Goal: Task Accomplishment & Management: Complete application form

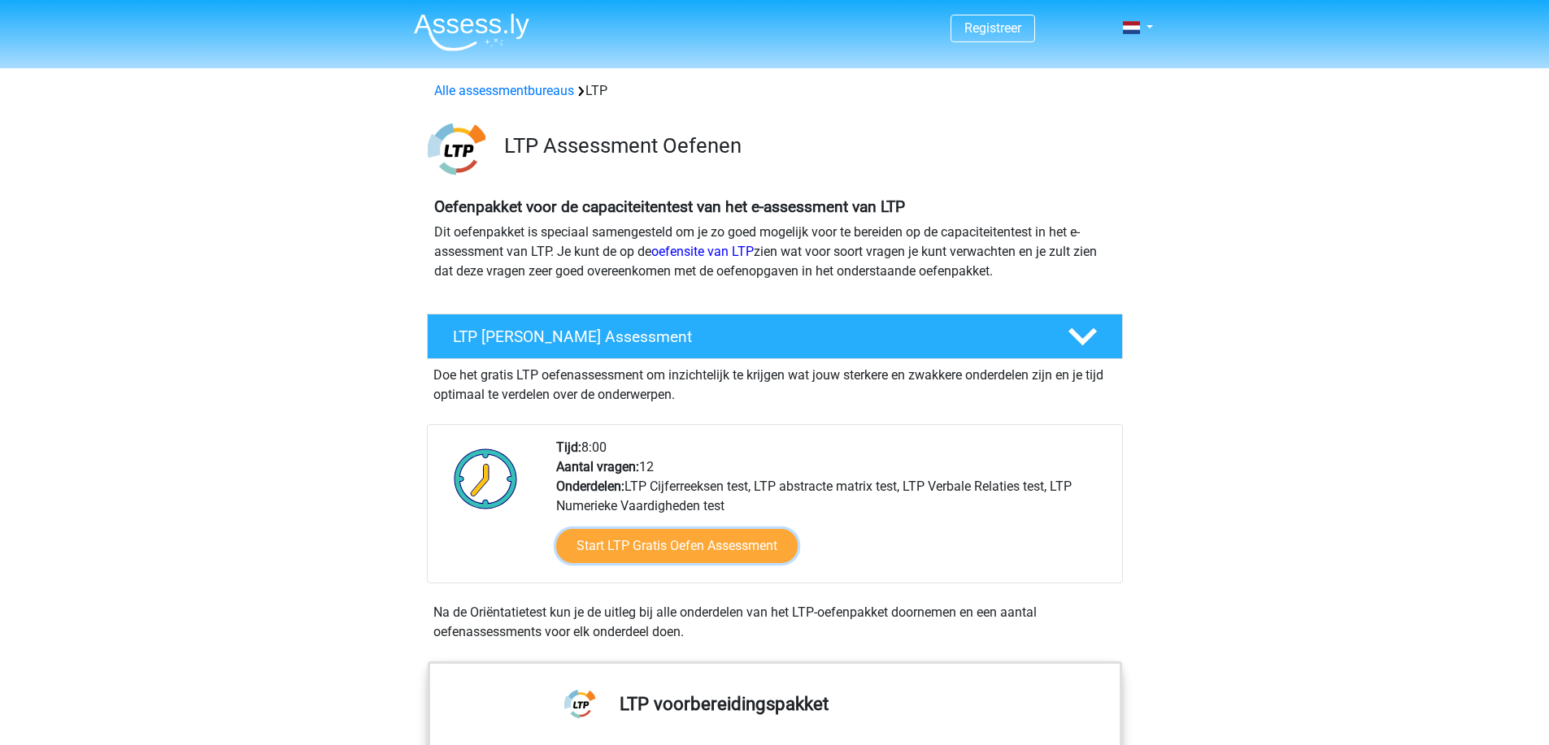
click at [702, 550] on link "Start LTP Gratis Oefen Assessment" at bounding box center [676, 546] width 241 height 34
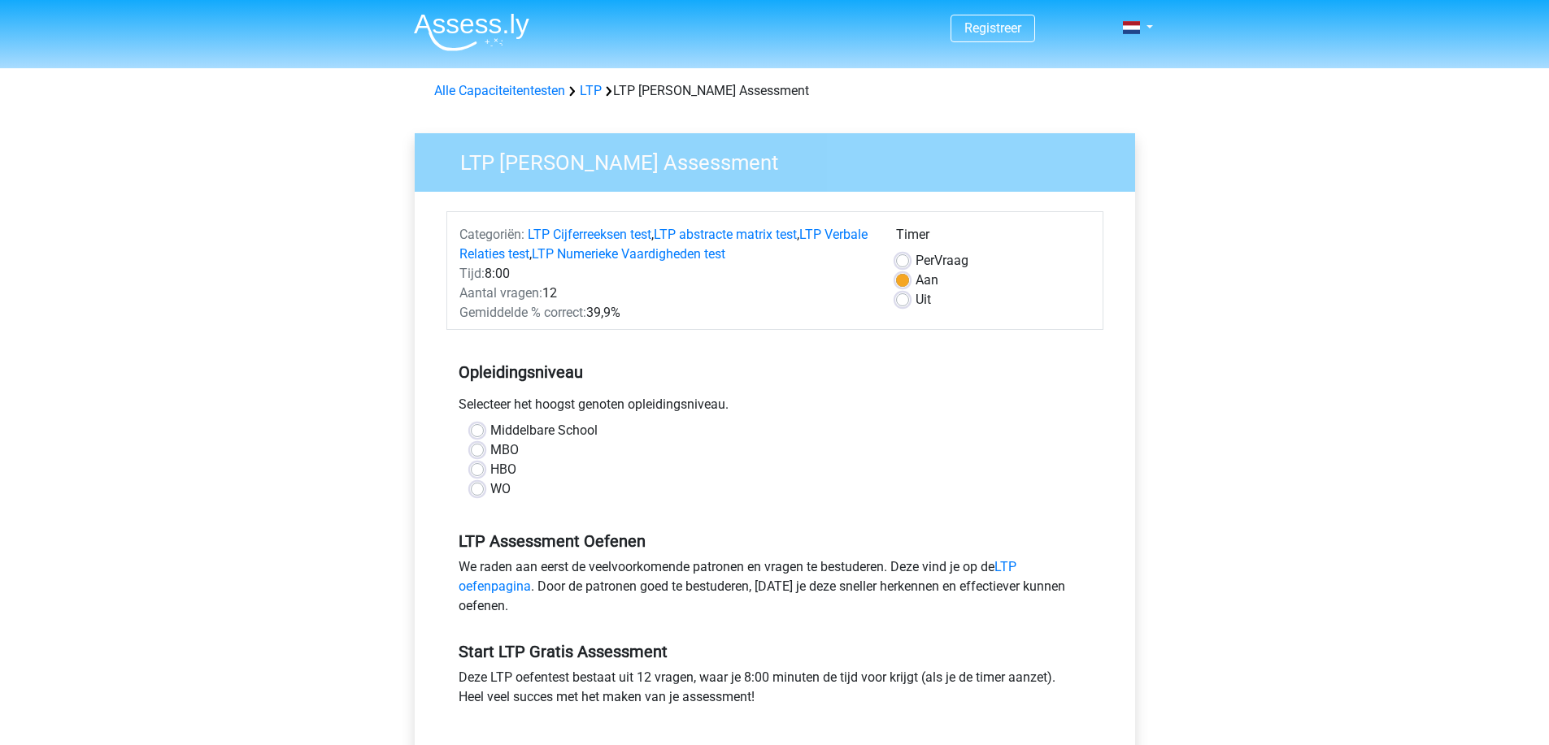
click at [502, 492] on label "WO" at bounding box center [500, 490] width 20 height 20
click at [484, 492] on input "WO" at bounding box center [477, 488] width 13 height 16
radio input "true"
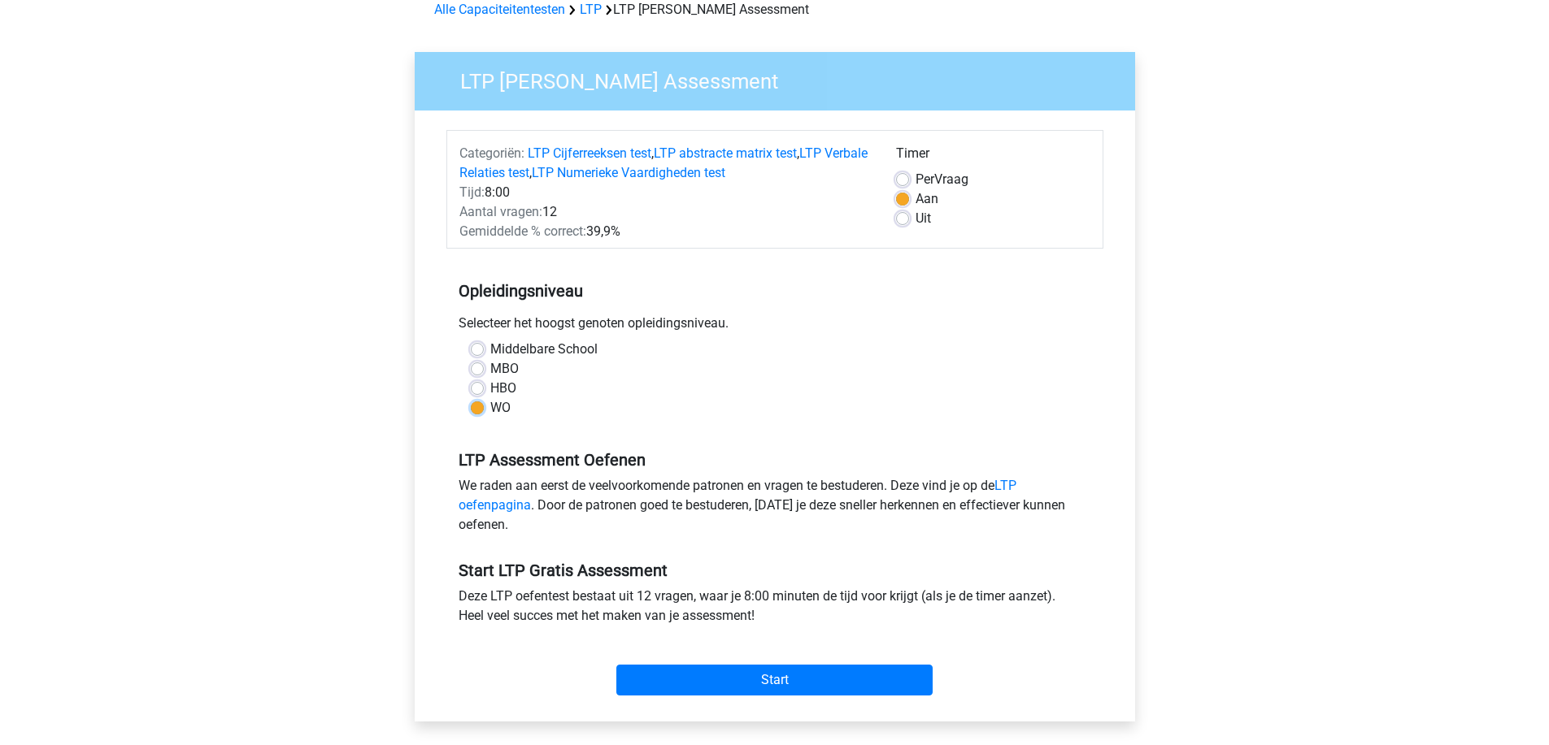
scroll to position [325, 0]
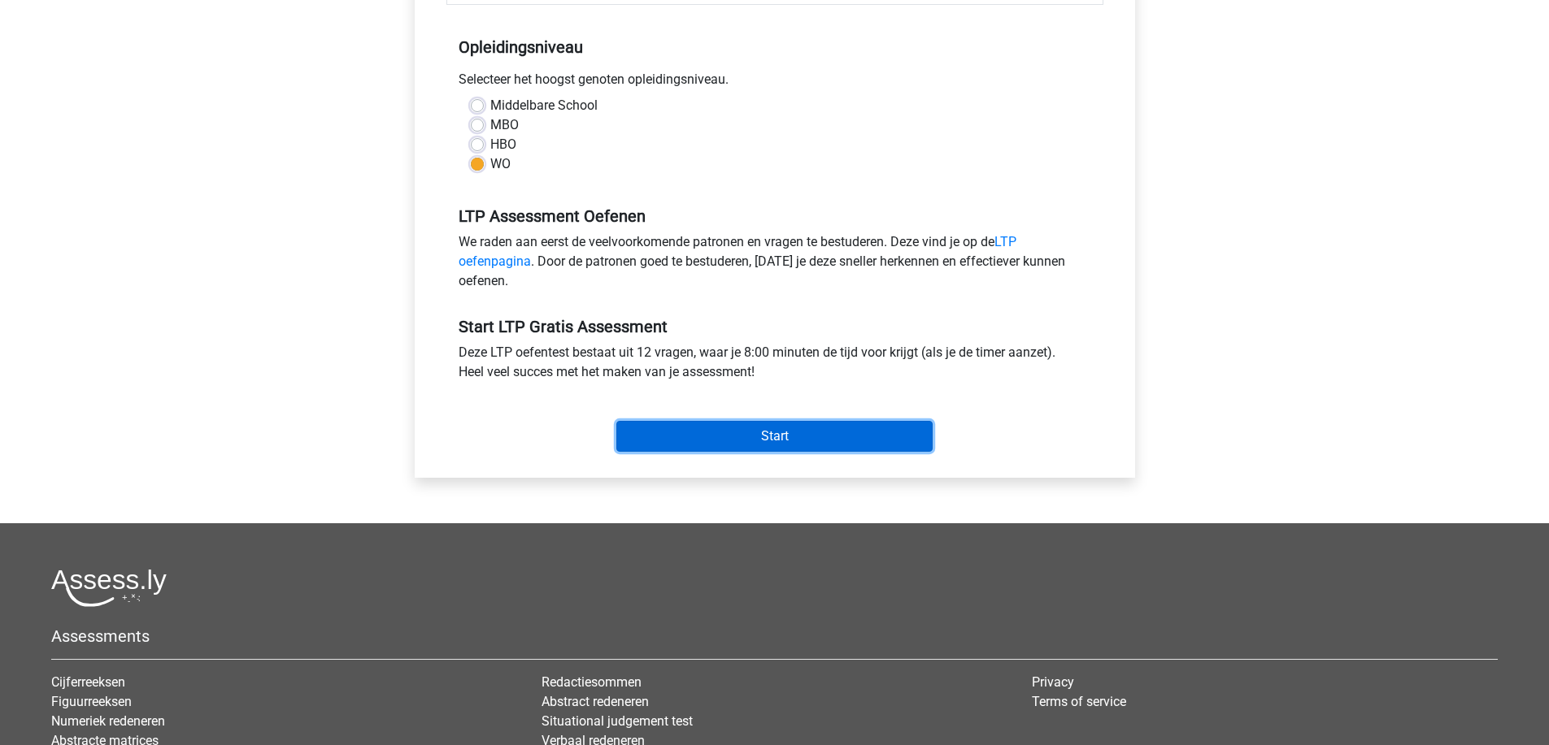
click at [719, 428] on input "Start" at bounding box center [774, 436] width 316 height 31
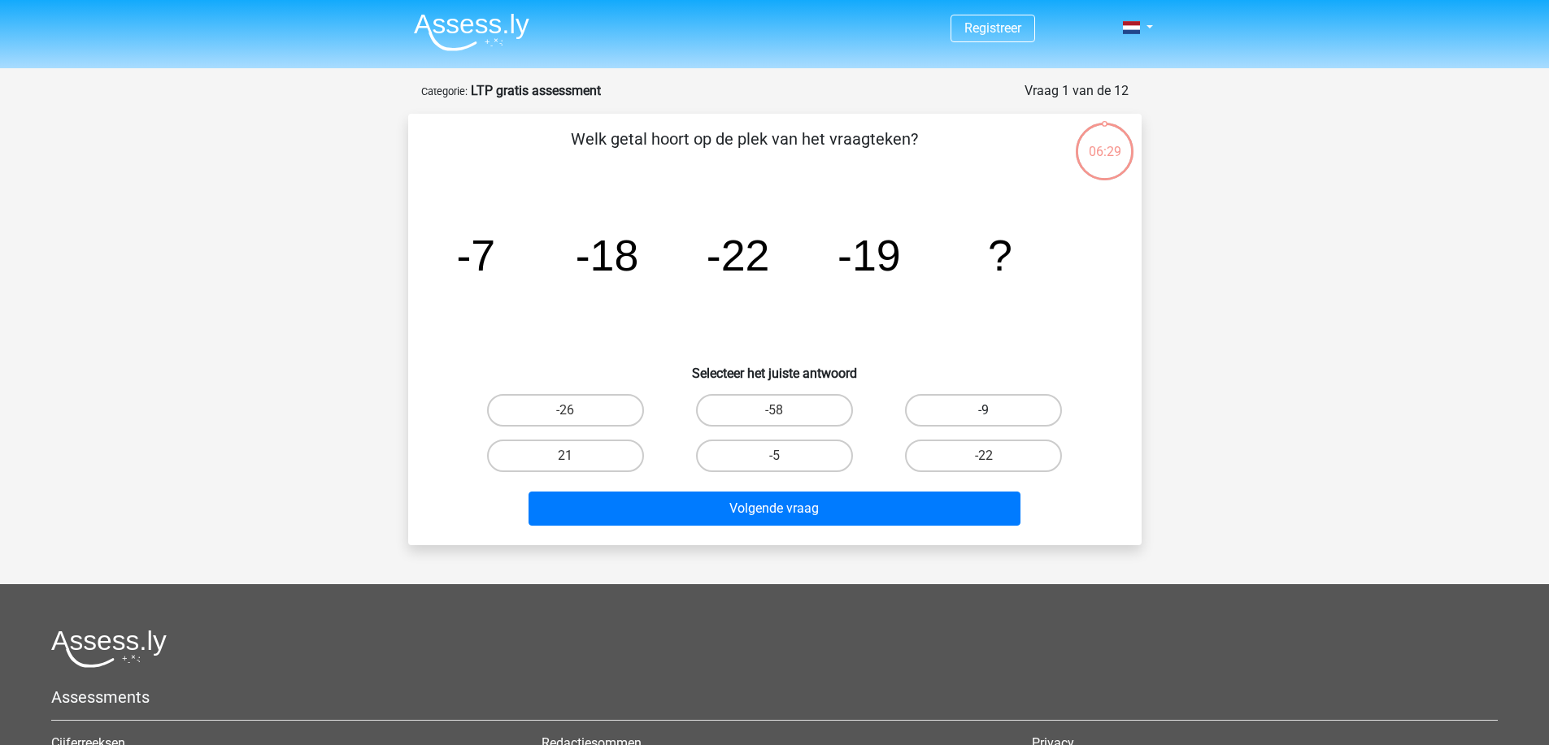
click at [982, 403] on label "-9" at bounding box center [983, 410] width 157 height 33
click at [984, 411] on input "-9" at bounding box center [989, 416] width 11 height 11
radio input "true"
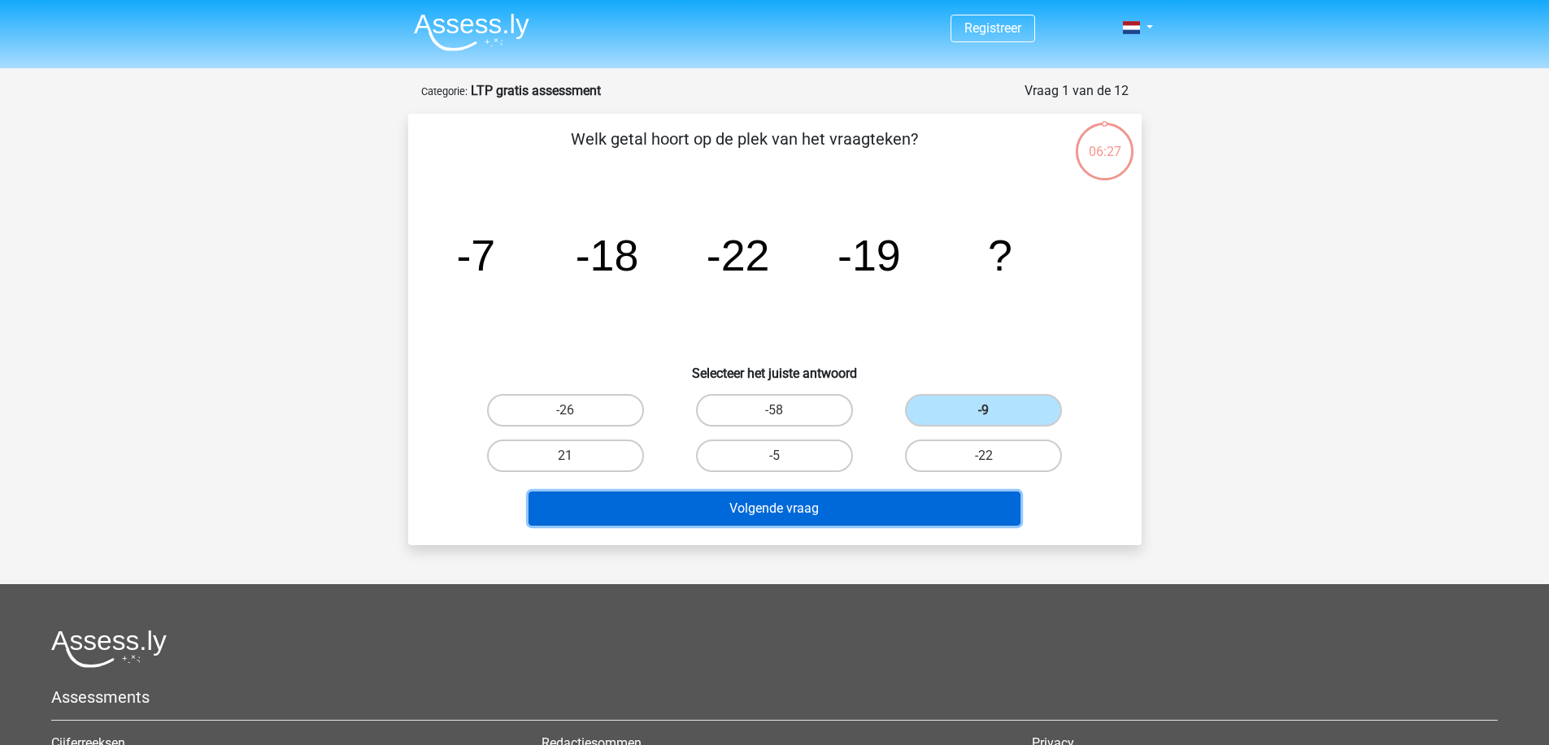
click at [924, 503] on button "Volgende vraag" at bounding box center [774, 509] width 492 height 34
